Goal: Information Seeking & Learning: Learn about a topic

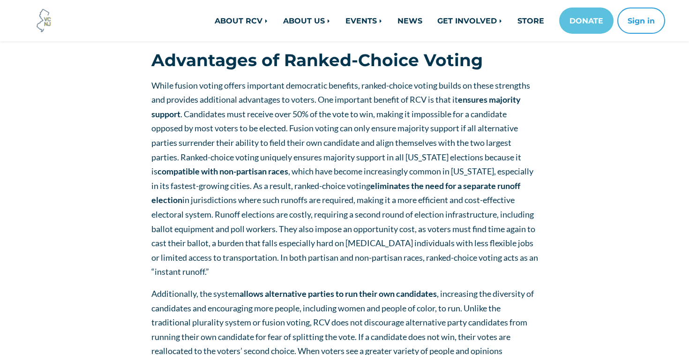
scroll to position [1319, 0]
drag, startPoint x: 486, startPoint y: 158, endPoint x: 497, endPoint y: 159, distance: 11.4
click at [497, 159] on span "While fusion voting offers important democratic benefits, ranked-choice voting …" at bounding box center [344, 178] width 387 height 197
drag, startPoint x: 487, startPoint y: 157, endPoint x: 528, endPoint y: 156, distance: 41.7
click at [528, 156] on span "While fusion voting offers important democratic benefits, ranked-choice voting …" at bounding box center [344, 178] width 387 height 197
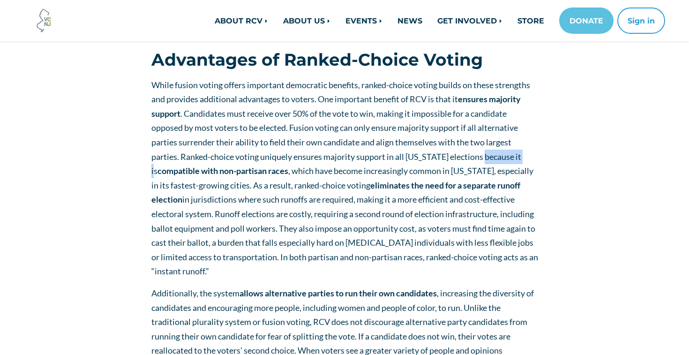
click at [504, 163] on p "While fusion voting offers important democratic benefits, ranked-choice voting …" at bounding box center [344, 178] width 387 height 201
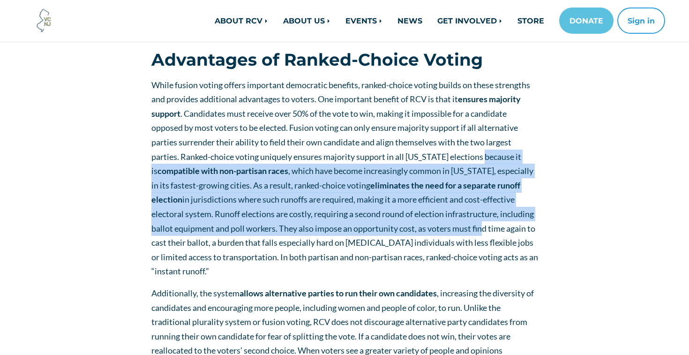
drag, startPoint x: 488, startPoint y: 158, endPoint x: 481, endPoint y: 232, distance: 73.9
click at [481, 232] on span "While fusion voting offers important democratic benefits, ranked-choice voting …" at bounding box center [344, 178] width 387 height 197
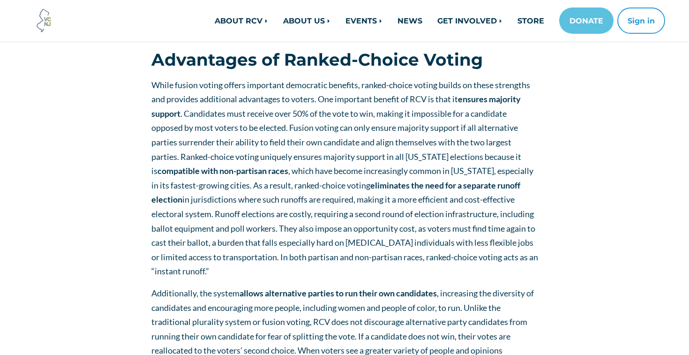
click at [415, 177] on p "While fusion voting offers important democratic benefits, ranked-choice voting …" at bounding box center [344, 178] width 387 height 201
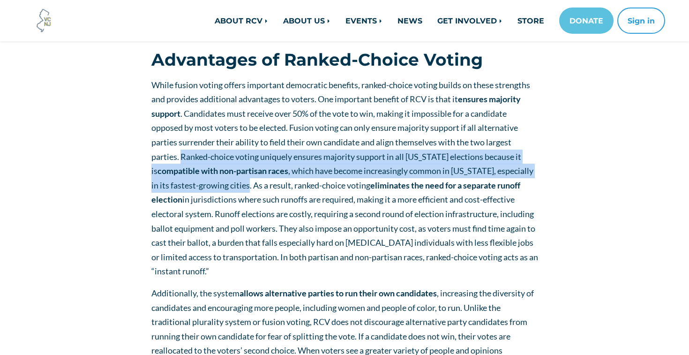
drag, startPoint x: 182, startPoint y: 156, endPoint x: 248, endPoint y: 185, distance: 72.0
click at [248, 185] on span "While fusion voting offers important democratic benefits, ranked-choice voting …" at bounding box center [344, 178] width 387 height 197
